Goal: Book appointment/travel/reservation

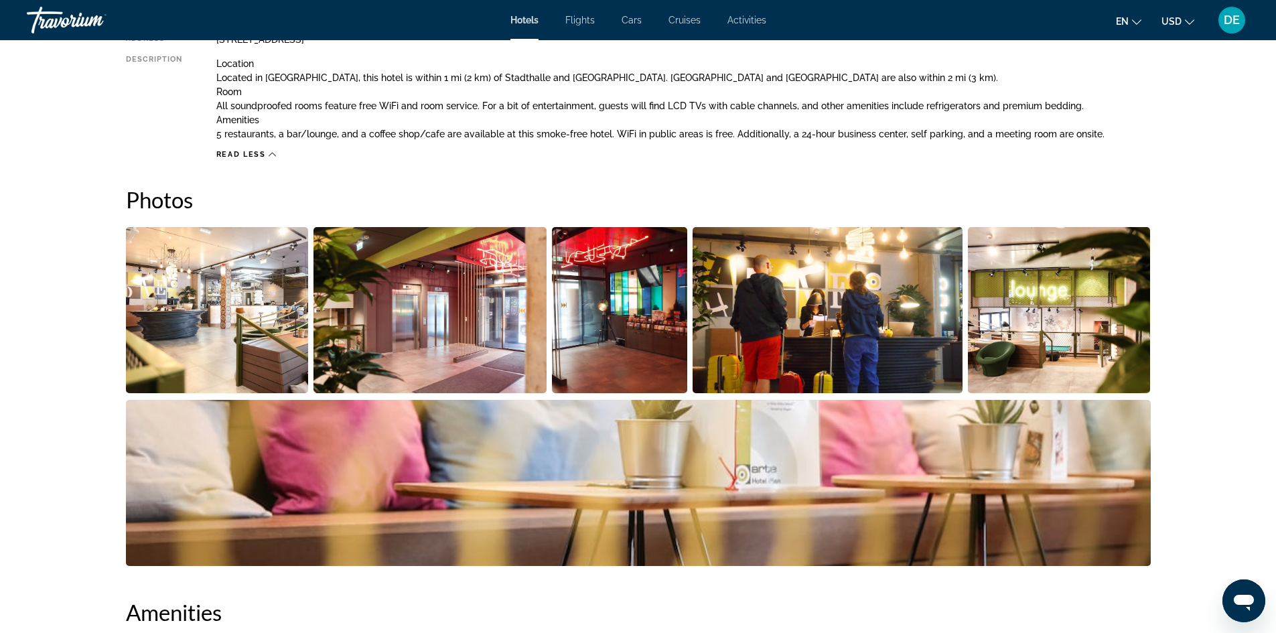
scroll to position [134, 0]
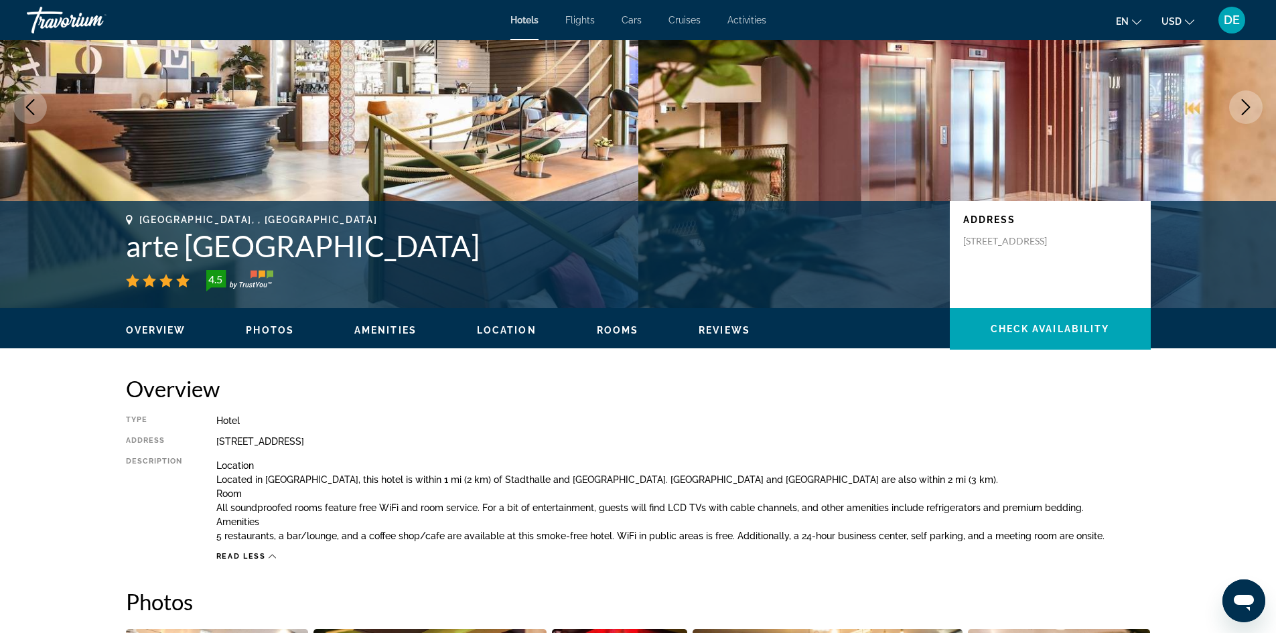
click at [1231, 27] on div "DE" at bounding box center [1231, 20] width 27 height 27
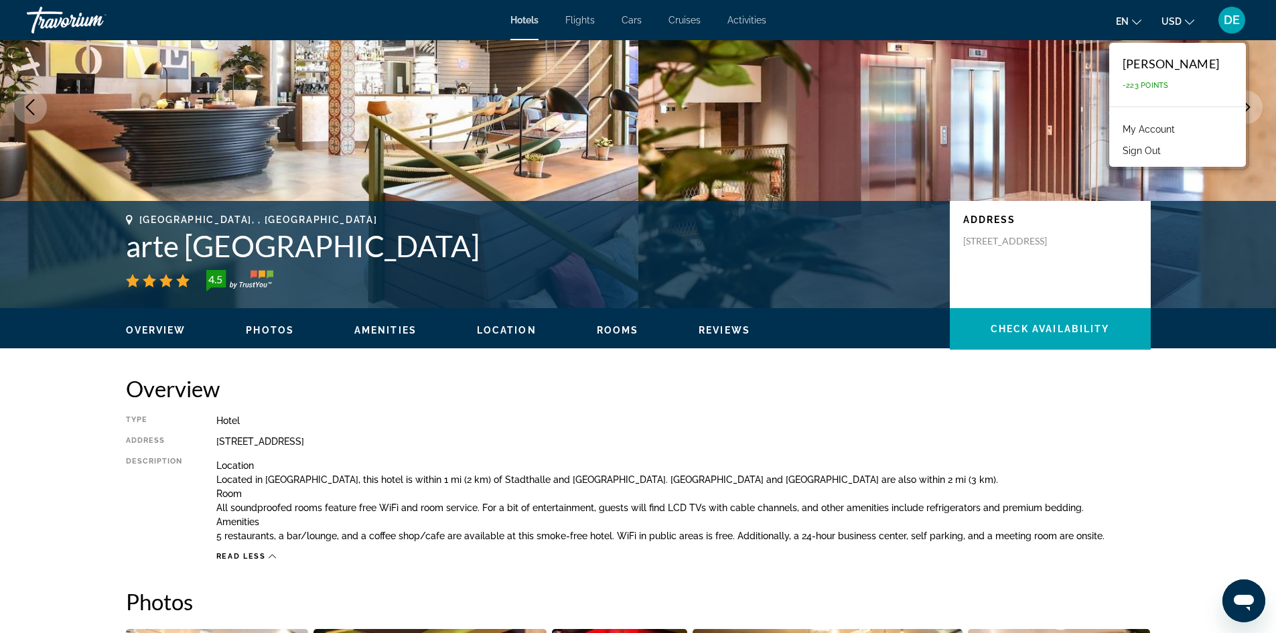
click at [1131, 148] on button "Sign Out" at bounding box center [1142, 150] width 52 height 17
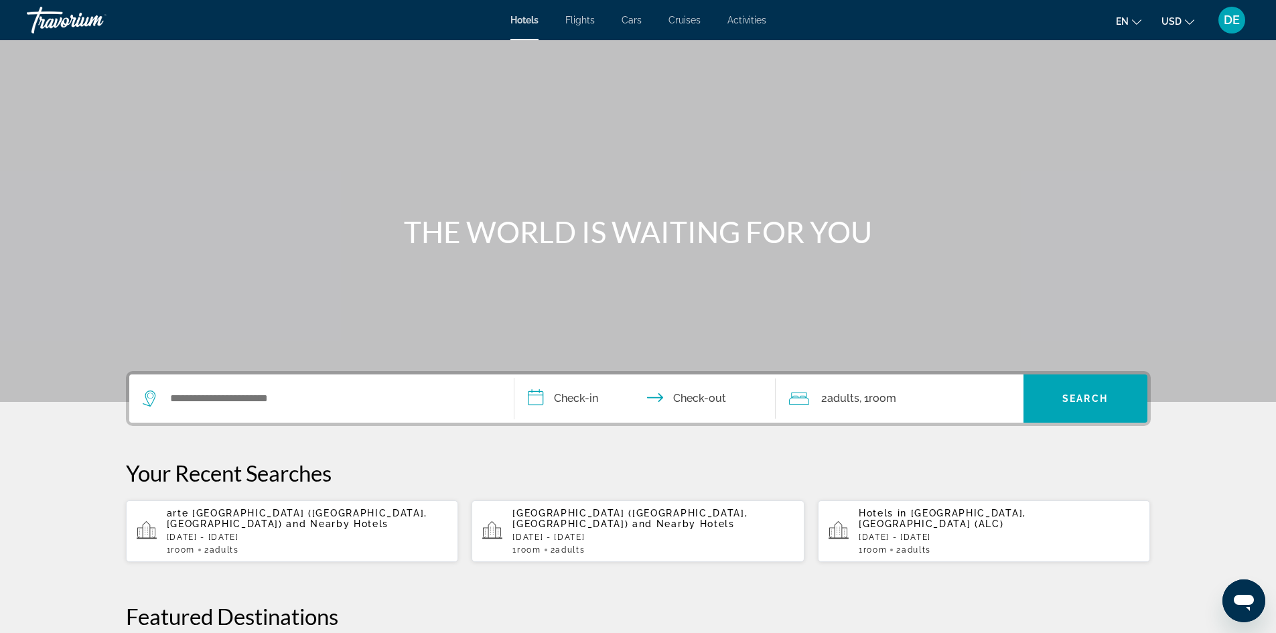
click at [1233, 25] on span "DE" at bounding box center [1231, 19] width 16 height 13
click at [1230, 18] on span "DE" at bounding box center [1231, 19] width 16 height 13
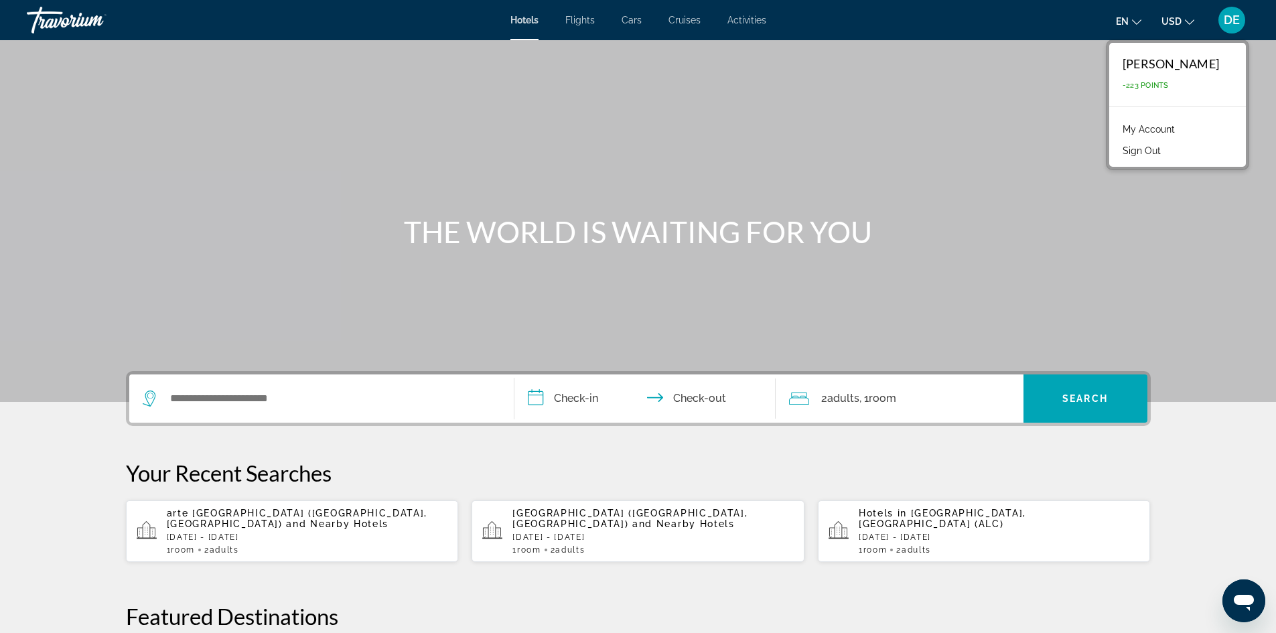
click at [326, 530] on div "arte Hotel Wien Stadthalle (Vienna, AT) and Nearby Hotels Thu, 02 Oct - Sat, 04…" at bounding box center [307, 531] width 281 height 47
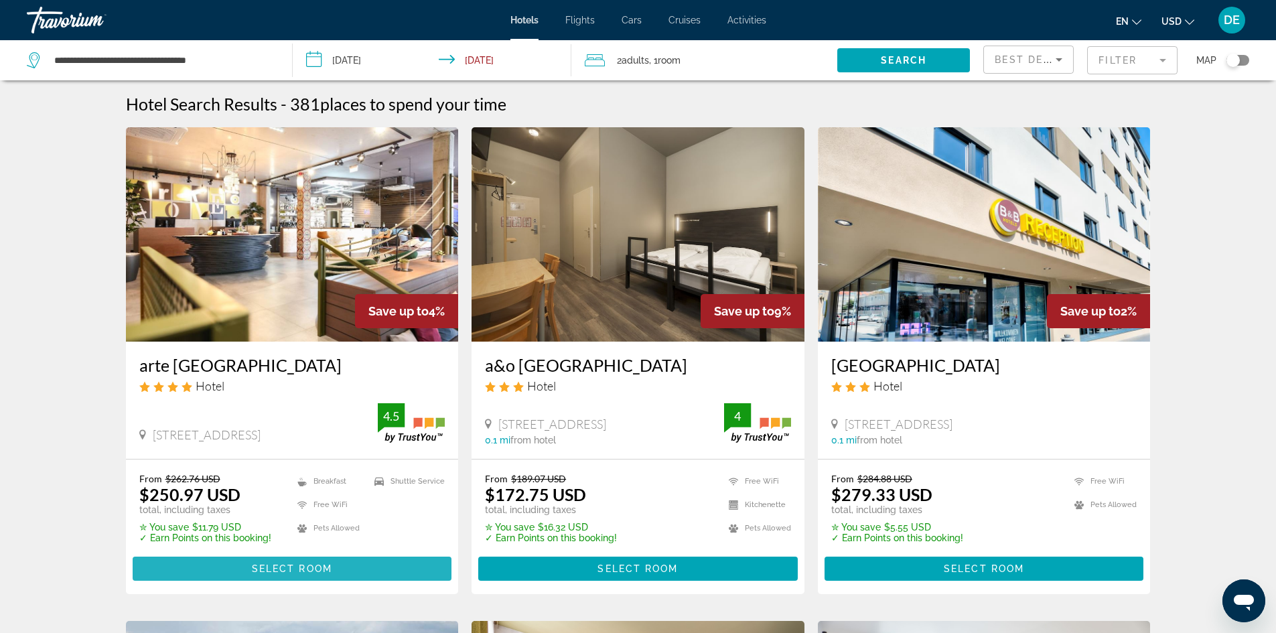
click at [298, 571] on span "Select Room" at bounding box center [292, 568] width 80 height 11
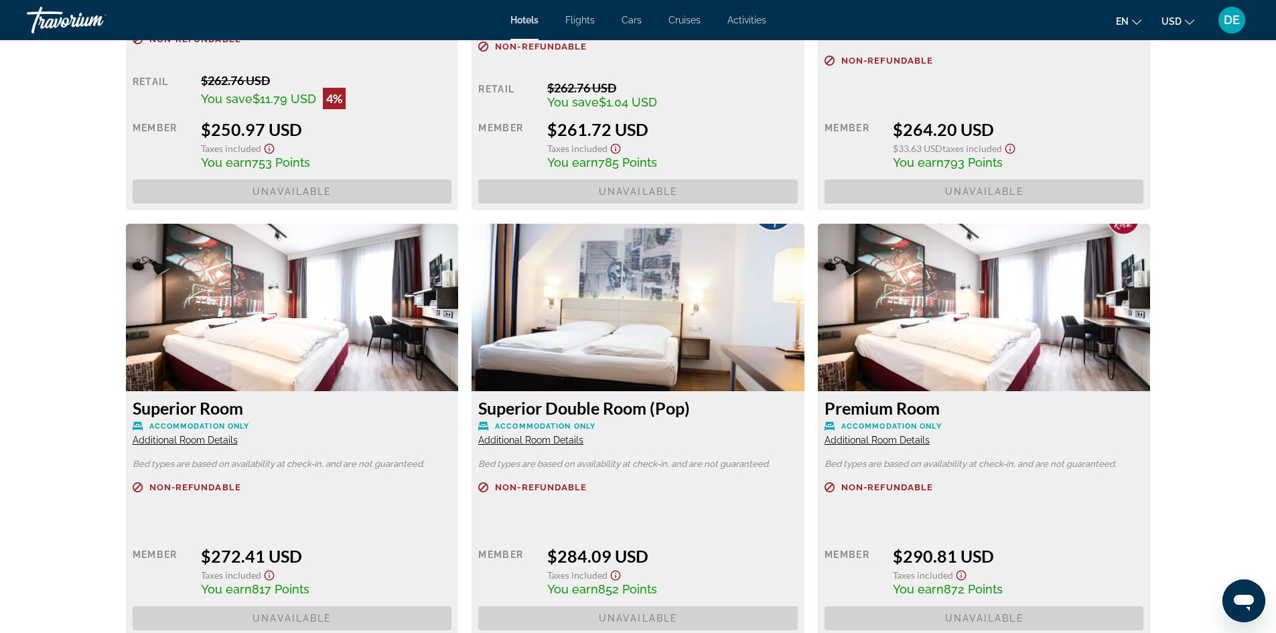
scroll to position [1875, 0]
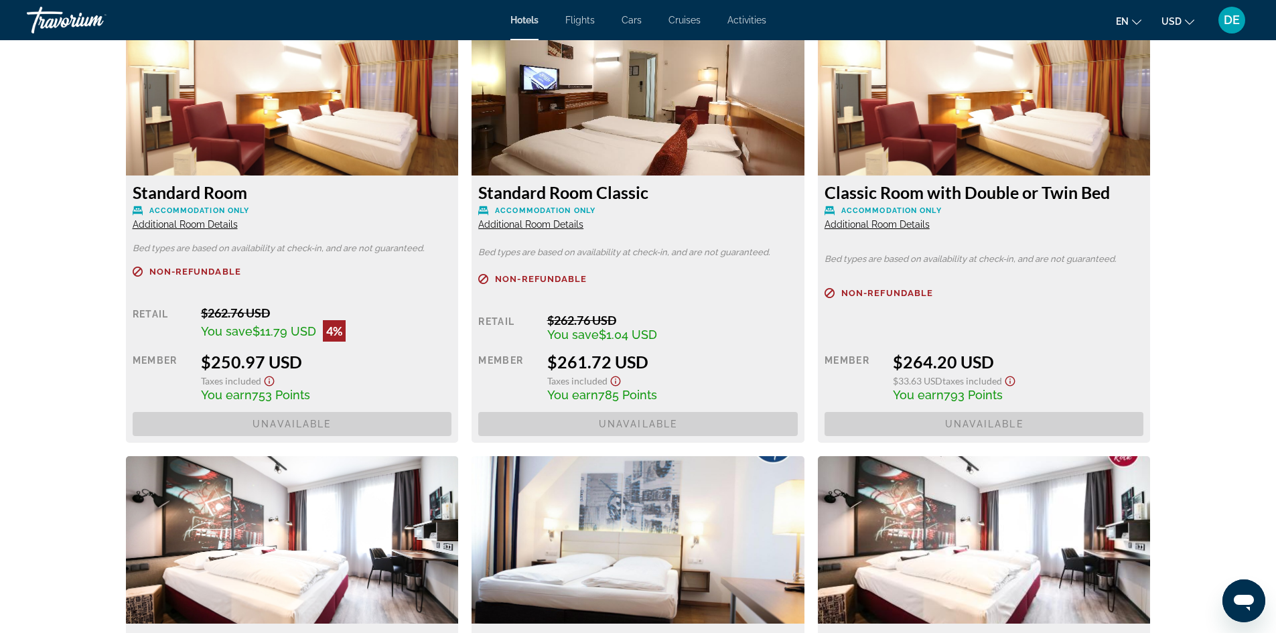
click at [1239, 21] on div "DE" at bounding box center [1231, 20] width 27 height 27
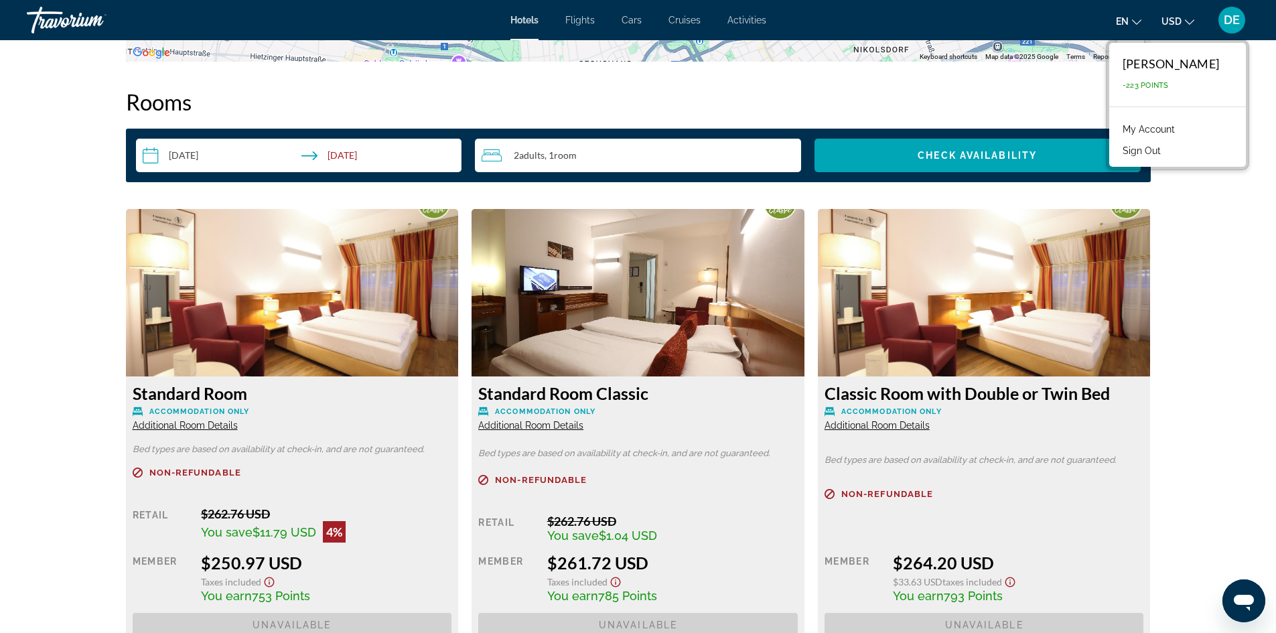
scroll to position [1406, 0]
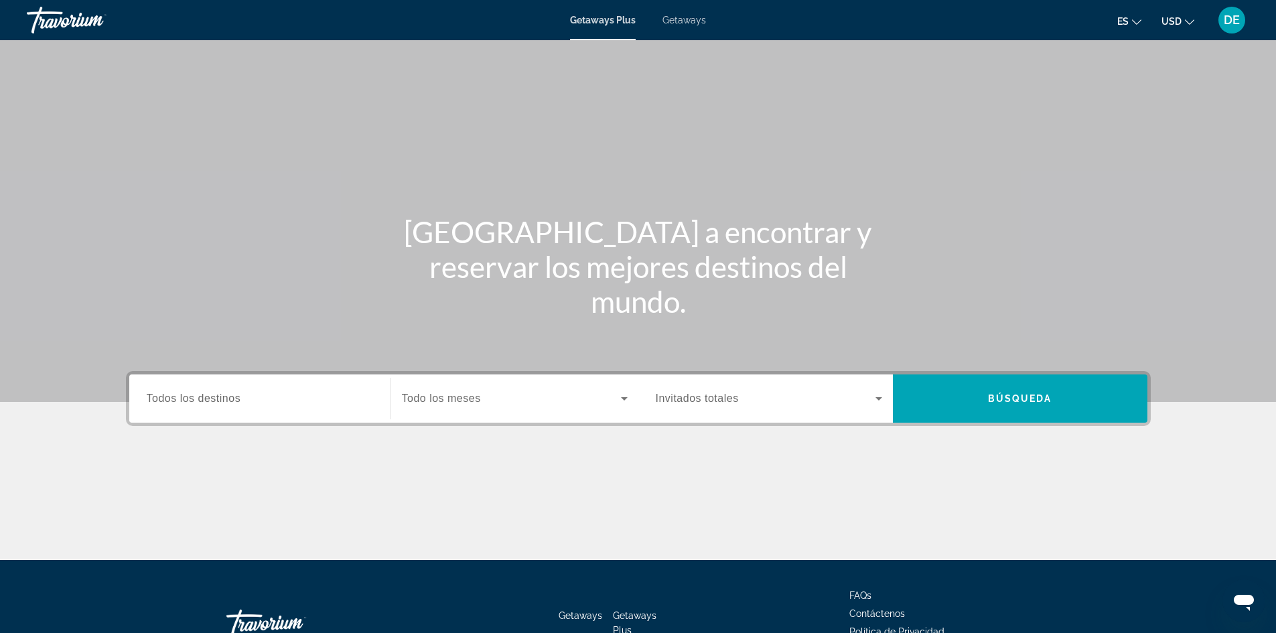
click at [282, 404] on input "Destination Todos los destinos" at bounding box center [260, 399] width 226 height 16
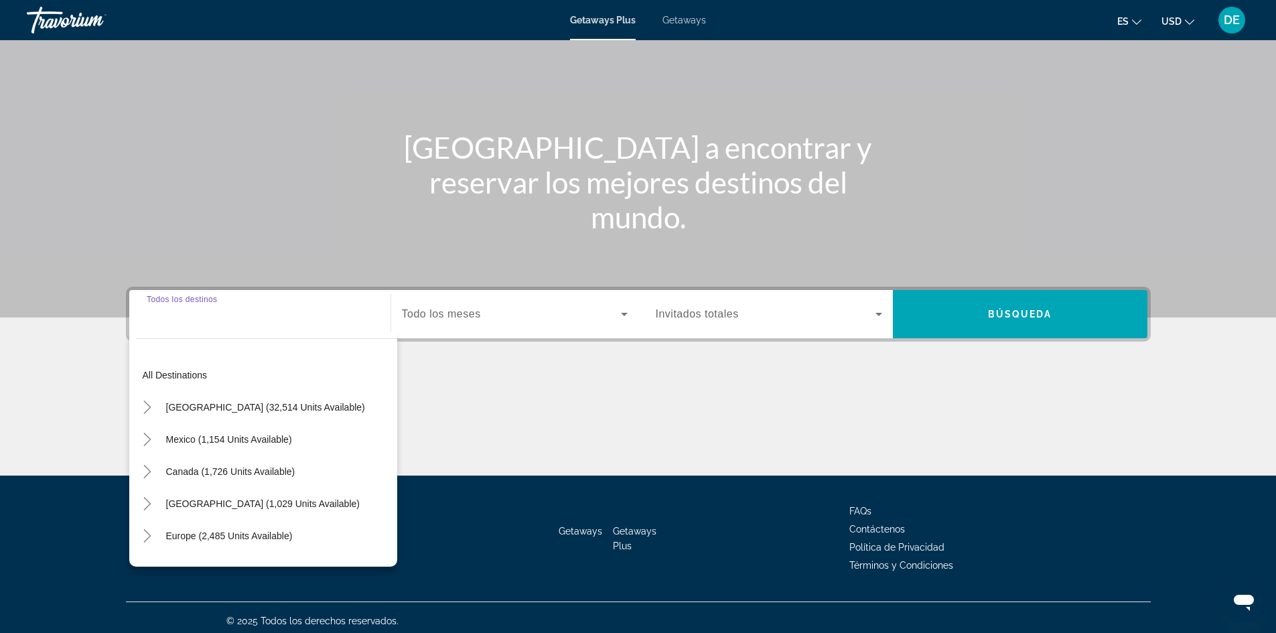
scroll to position [91, 0]
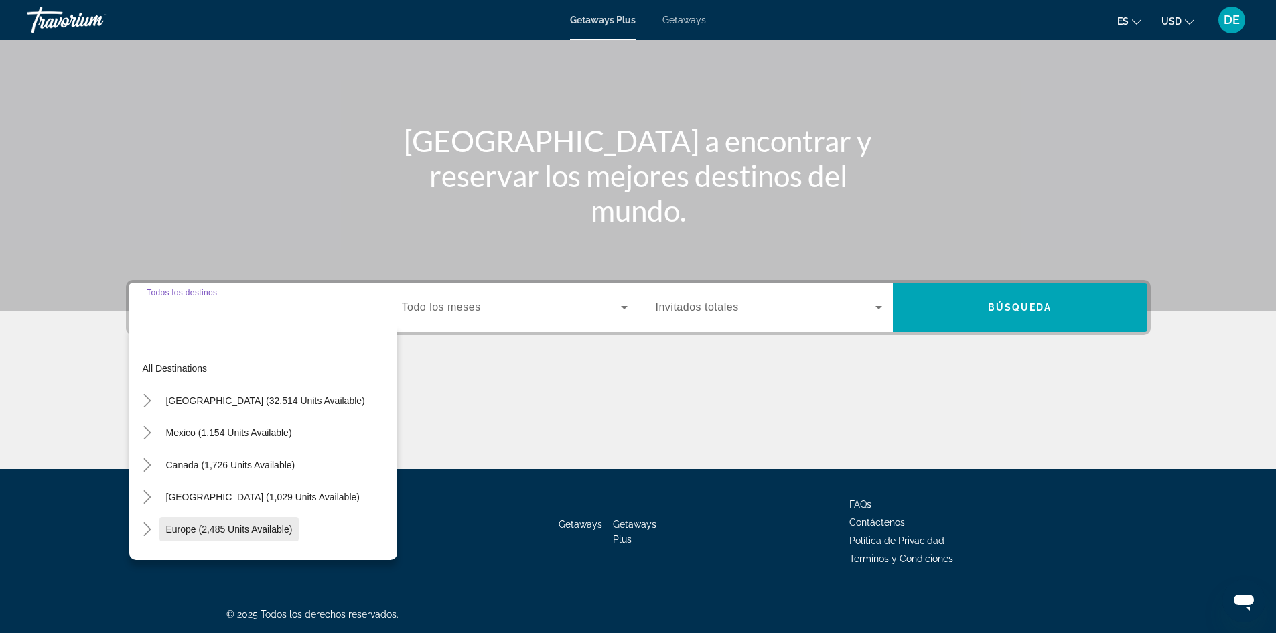
click at [260, 529] on span "Europe (2,485 units available)" at bounding box center [229, 529] width 127 height 11
type input "**********"
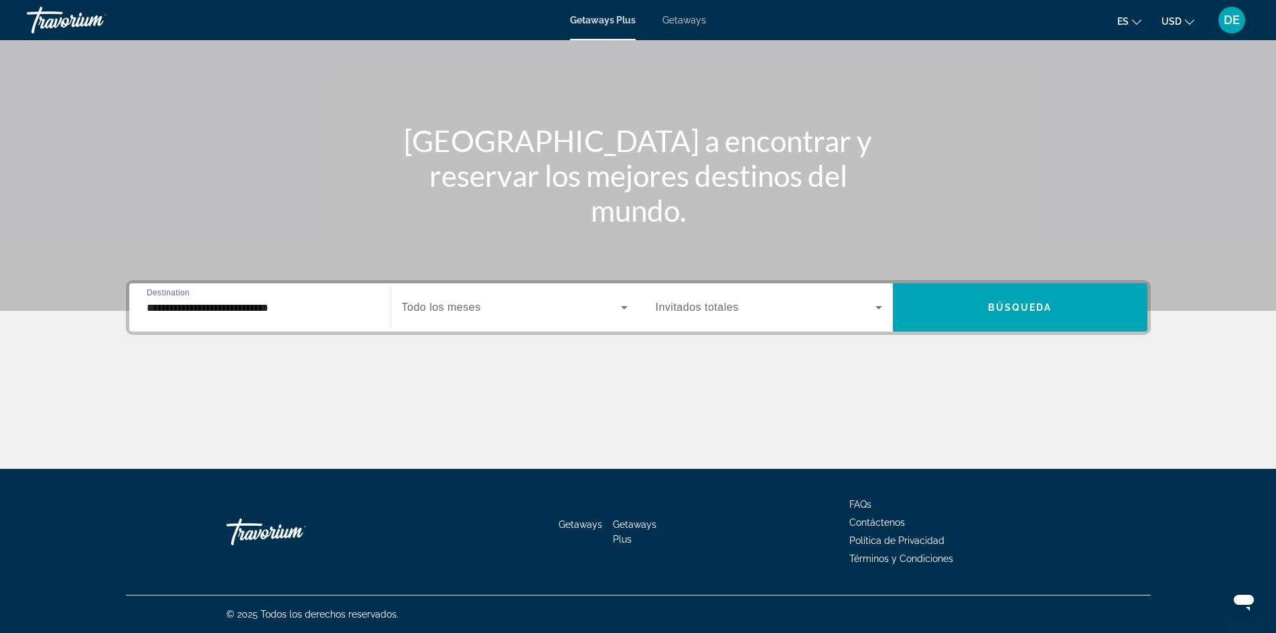
click at [446, 306] on span "Todo los meses" at bounding box center [441, 306] width 79 height 11
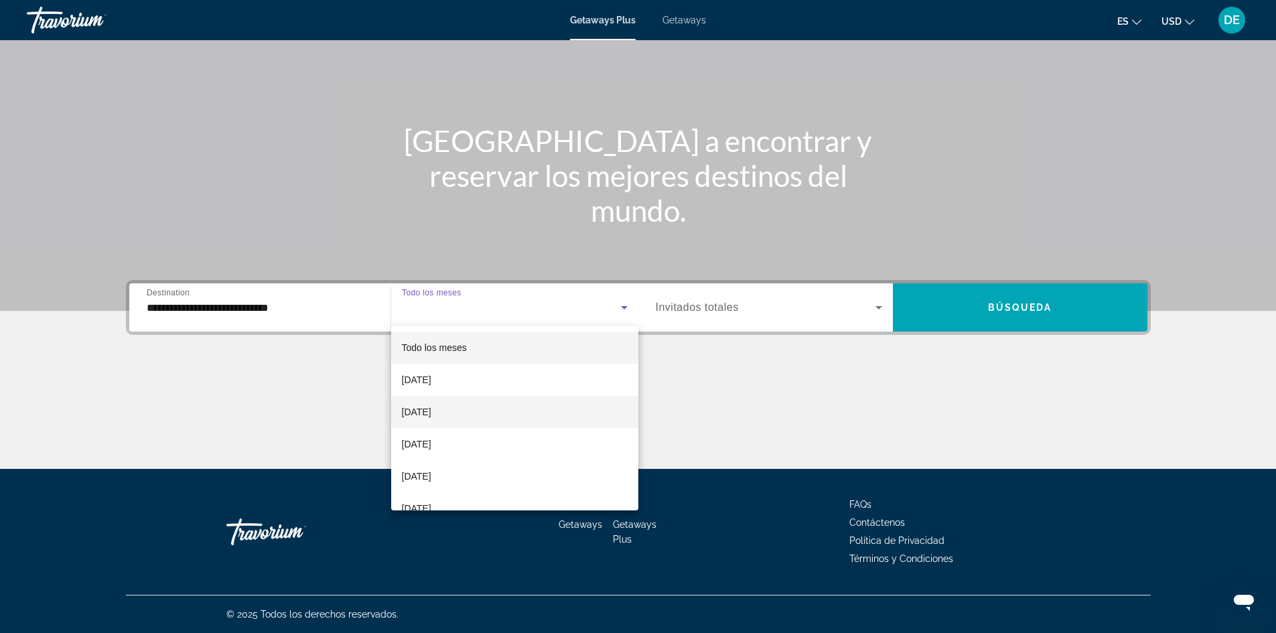
click at [465, 409] on mat-option "October 2025" at bounding box center [514, 412] width 247 height 32
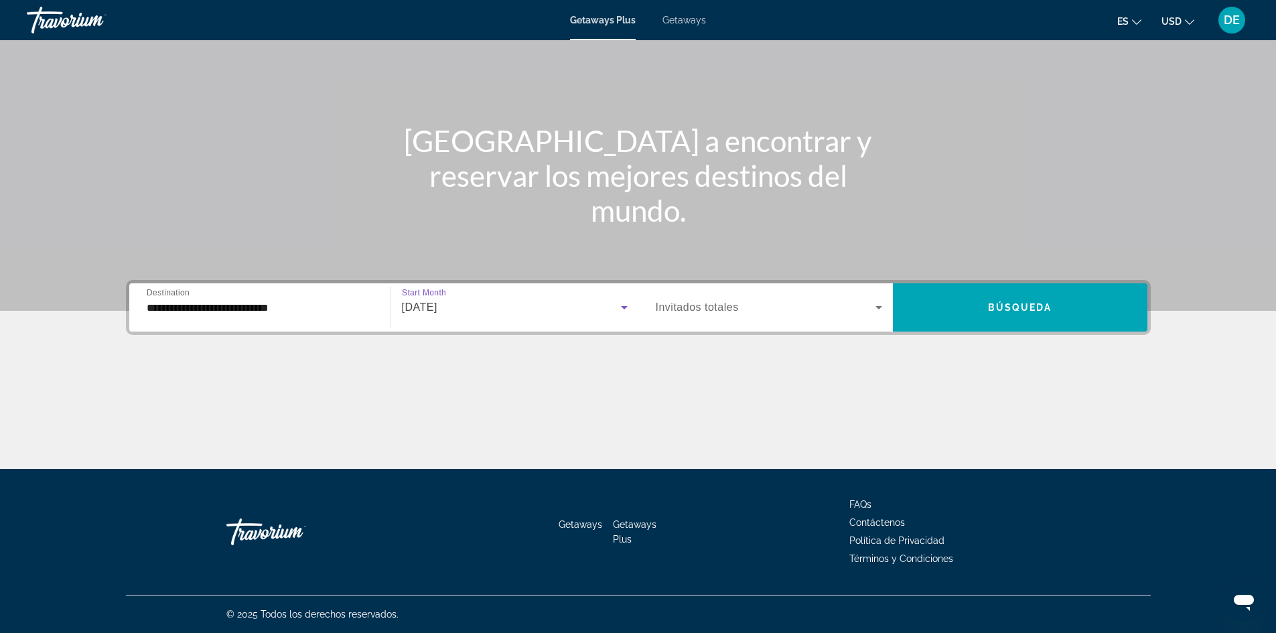
click at [795, 319] on div "Search widget" at bounding box center [769, 307] width 226 height 37
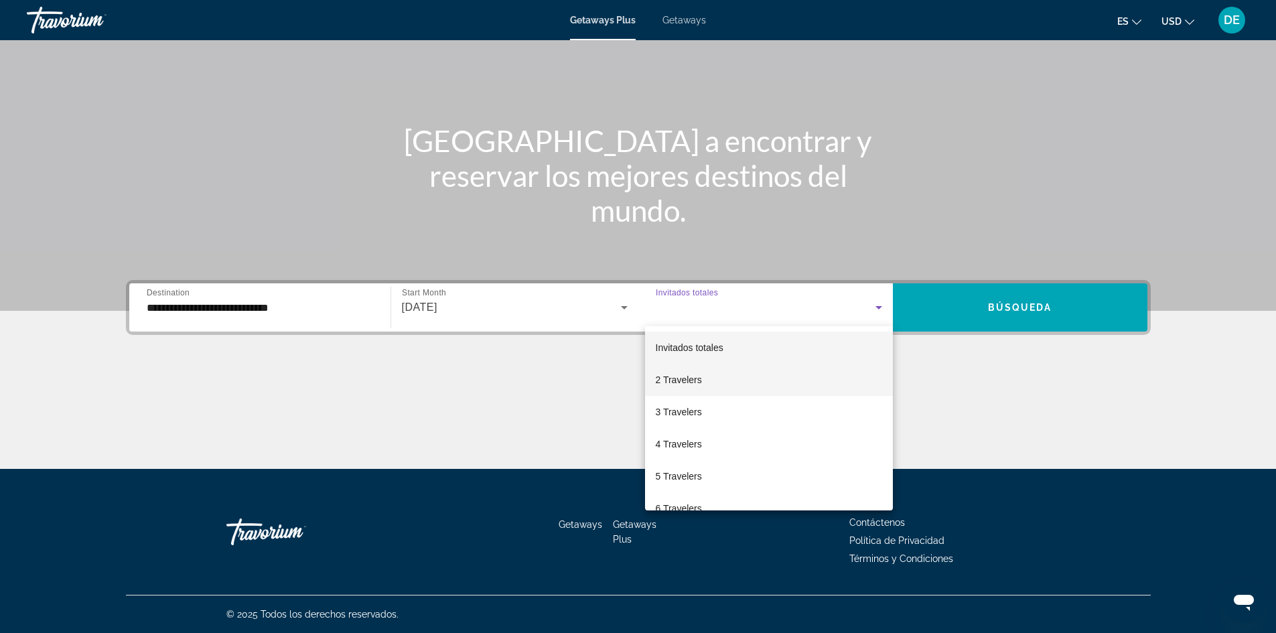
click at [710, 378] on mat-option "2 Travelers" at bounding box center [769, 380] width 248 height 32
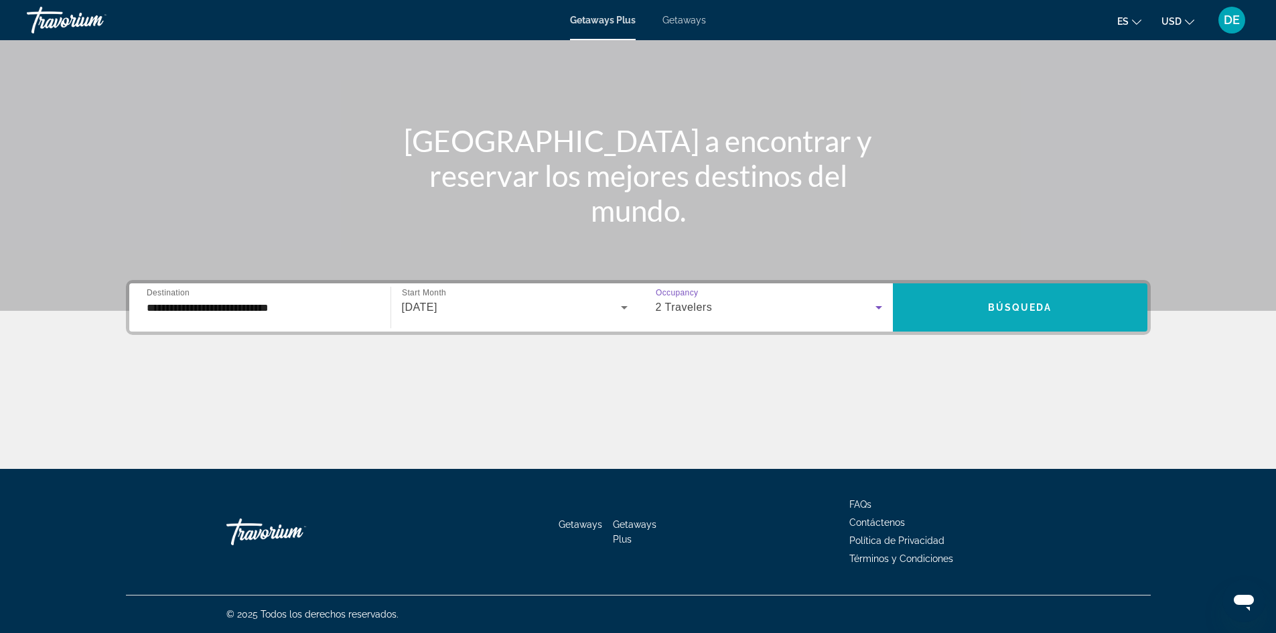
click at [1033, 309] on span "Búsqueda" at bounding box center [1020, 307] width 64 height 11
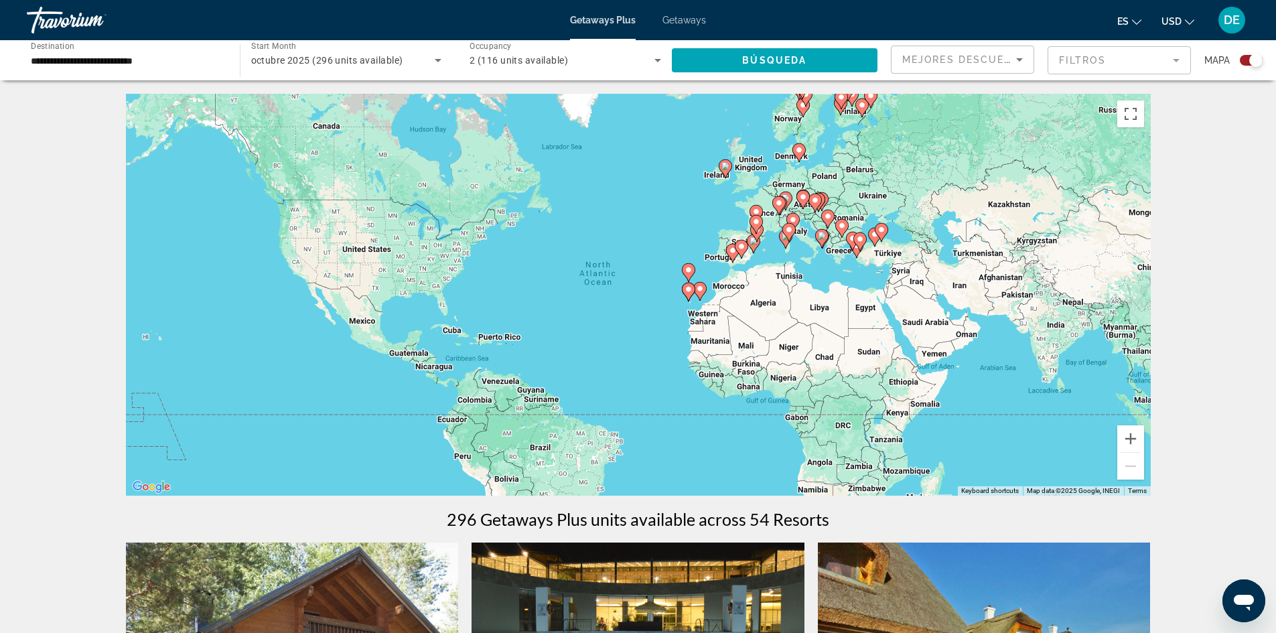
click at [698, 293] on icon "Main content" at bounding box center [699, 291] width 12 height 17
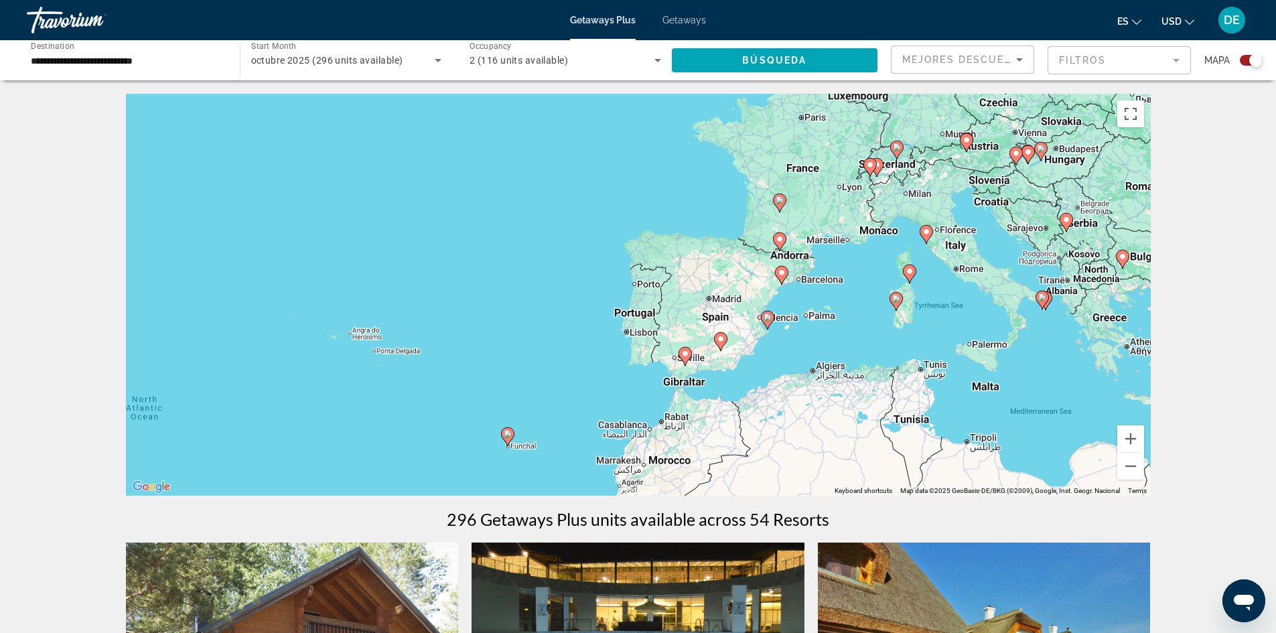
drag, startPoint x: 856, startPoint y: 218, endPoint x: 771, endPoint y: 451, distance: 247.8
click at [771, 451] on div "To activate drag with keyboard, press Alt + Enter. Once in keyboard drag state,…" at bounding box center [638, 295] width 1024 height 402
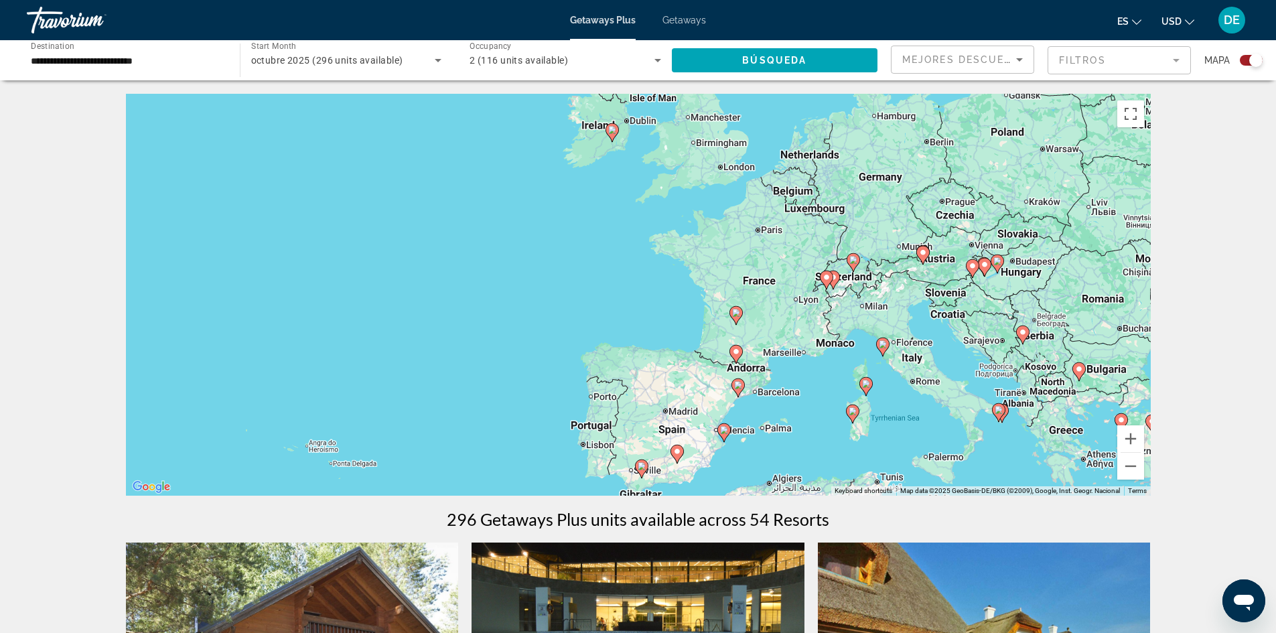
drag, startPoint x: 853, startPoint y: 292, endPoint x: 824, endPoint y: 368, distance: 81.0
click at [824, 368] on div "To activate drag with keyboard, press Alt + Enter. Once in keyboard drag state,…" at bounding box center [638, 295] width 1024 height 402
